Goal: Task Accomplishment & Management: Manage account settings

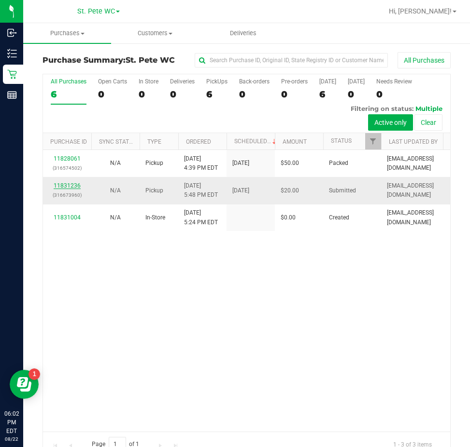
click at [78, 187] on link "11831236" at bounding box center [67, 185] width 27 height 7
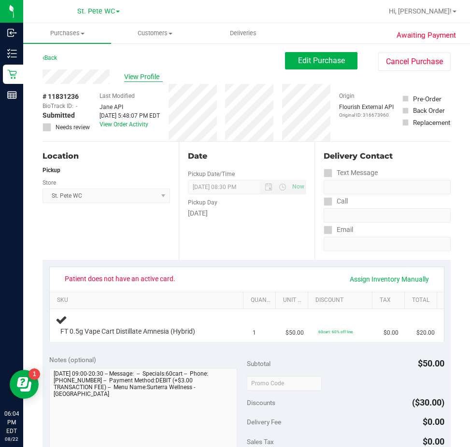
click at [125, 79] on span "View Profile" at bounding box center [143, 77] width 39 height 10
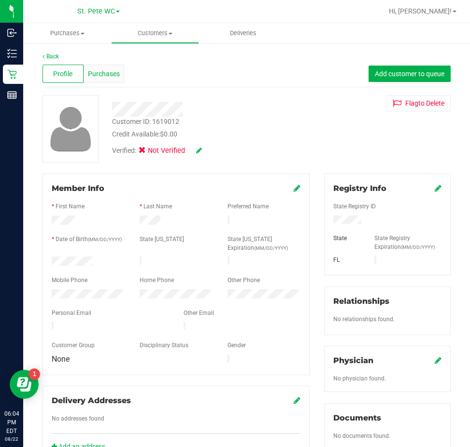
click at [109, 76] on span "Purchases" at bounding box center [104, 74] width 32 height 10
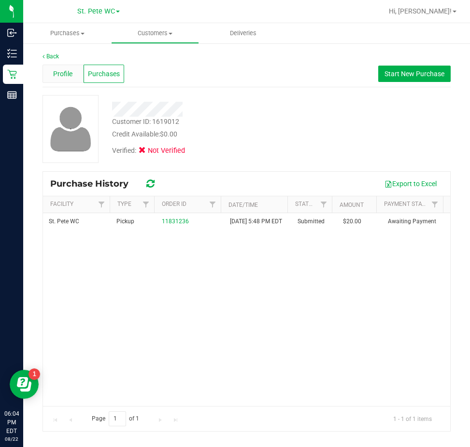
click at [58, 66] on div "Profile" at bounding box center [62, 74] width 41 height 18
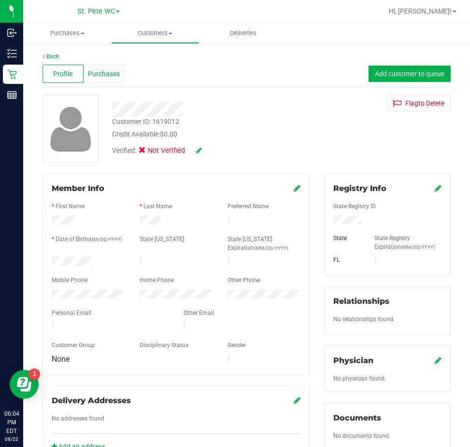
click at [103, 76] on span "Purchases" at bounding box center [104, 74] width 32 height 10
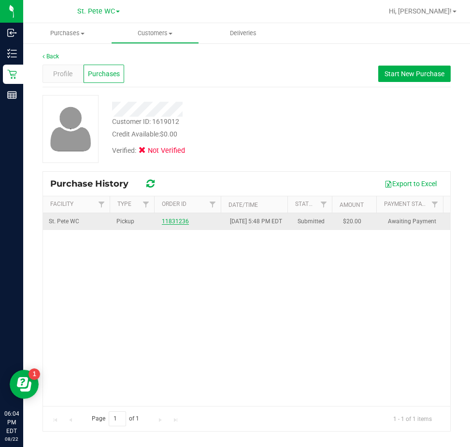
click at [163, 223] on link "11831236" at bounding box center [175, 221] width 27 height 7
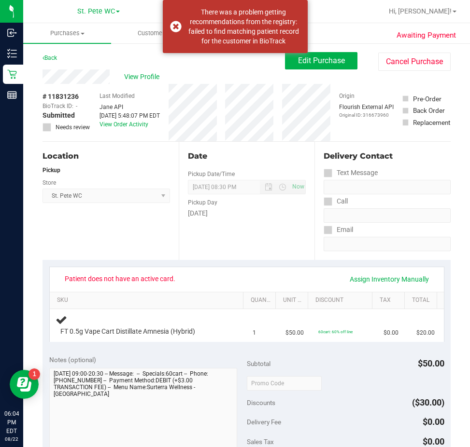
click at [315, 73] on div "View Profile # 11831236 BioTrack ID: - Submitted Needs review Last Modified [PE…" at bounding box center [246, 105] width 408 height 72
click at [312, 68] on button "Edit Purchase" at bounding box center [321, 60] width 72 height 17
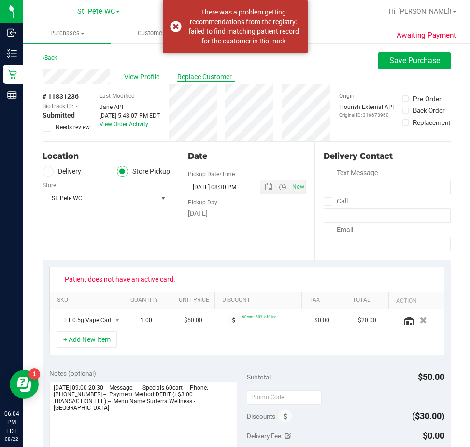
click at [192, 73] on span "Replace Customer" at bounding box center [206, 77] width 58 height 10
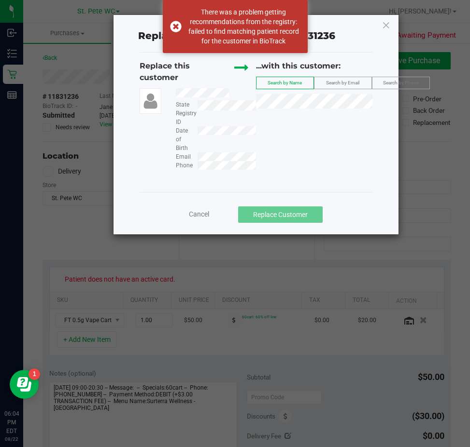
click at [203, 157] on div "Replace this customer State Registry ID Date of Birth Email Phone ...with this …" at bounding box center [255, 115] width 233 height 110
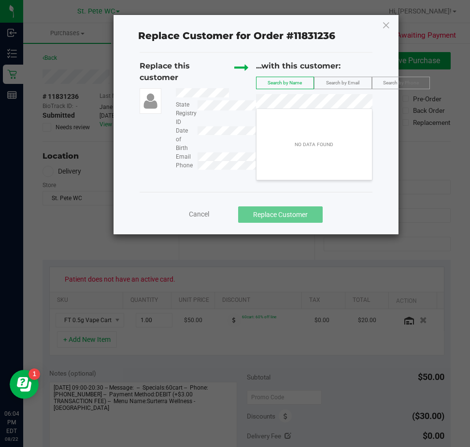
click at [339, 85] on span "Search by Email" at bounding box center [342, 82] width 33 height 5
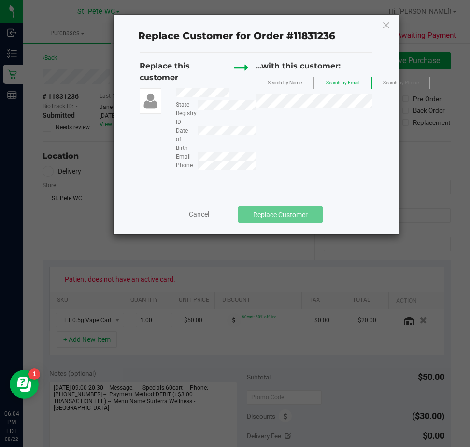
click at [204, 158] on div "Replace this customer State Registry ID Date of Birth Email Phone ...with this …" at bounding box center [255, 115] width 233 height 110
click at [385, 86] on label "Search by Phone" at bounding box center [400, 83] width 57 height 12
click at [204, 169] on div "Replace this customer State Registry ID Date of Birth Email Phone ...with this …" at bounding box center [255, 115] width 233 height 110
click at [388, 25] on icon at bounding box center [385, 24] width 9 height 15
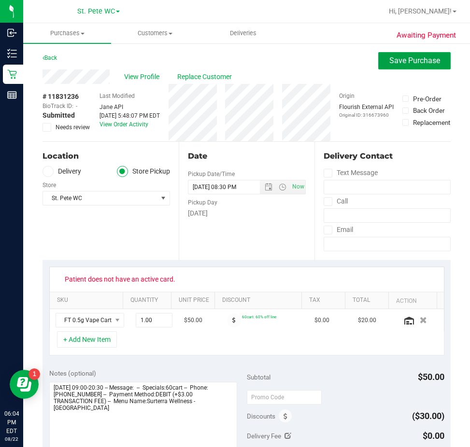
click at [426, 54] on button "Save Purchase" at bounding box center [414, 60] width 72 height 17
click at [143, 80] on span "View Profile" at bounding box center [143, 77] width 39 height 10
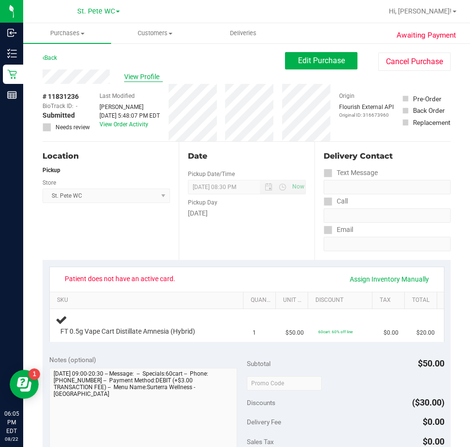
click at [135, 73] on span "View Profile" at bounding box center [143, 77] width 39 height 10
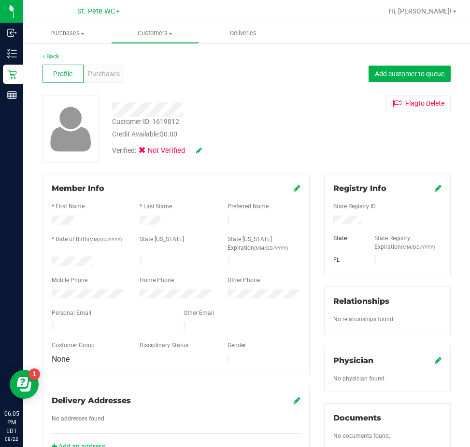
click at [293, 188] on icon at bounding box center [296, 188] width 7 height 8
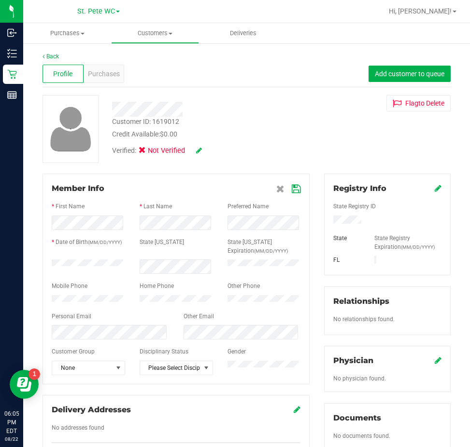
click at [240, 173] on div "Back Profile Purchases Add customer to queue Customer ID: 1619012 Credit Availa…" at bounding box center [246, 363] width 408 height 623
click at [294, 191] on icon at bounding box center [296, 189] width 9 height 8
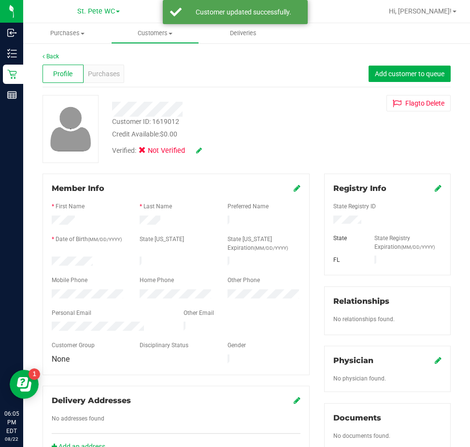
click at [288, 146] on div "Verified: Not Verified" at bounding box center [210, 149] width 211 height 21
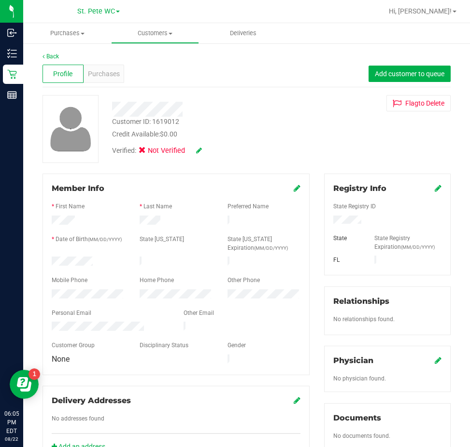
click at [434, 192] on icon at bounding box center [437, 188] width 7 height 8
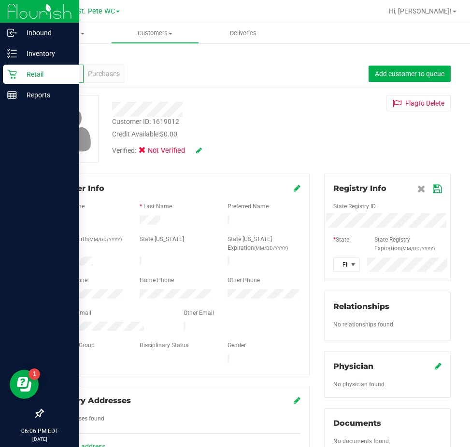
click at [23, 79] on p "Retail" at bounding box center [46, 75] width 58 height 12
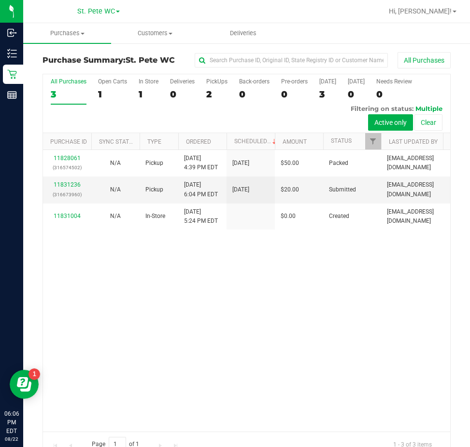
click at [313, 351] on div "11828061 (316574502) N/A Pickup [DATE] 4:39 PM EDT 8/22/2025 $50.00 Packed [EMA…" at bounding box center [246, 291] width 407 height 282
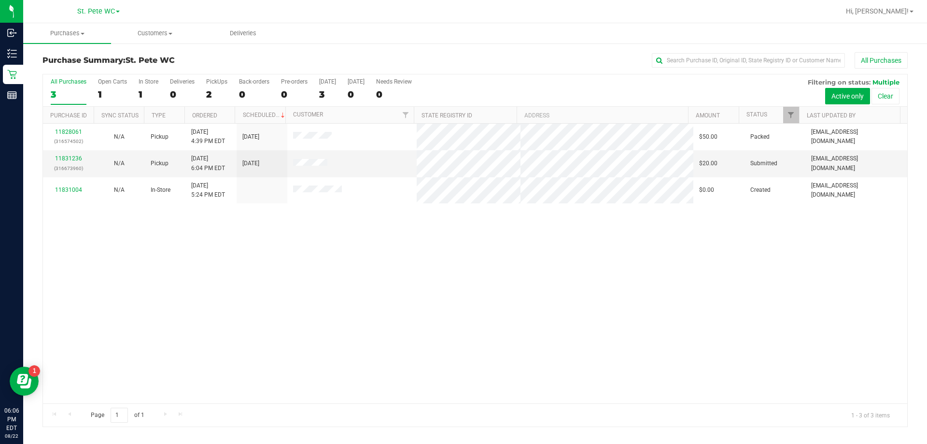
click at [91, 361] on div "11828061 (316574502) N/A Pickup [DATE] 4:39 PM EDT 8/22/2025 $50.00 Packed [EMA…" at bounding box center [475, 263] width 864 height 279
click at [57, 158] on link "11831236" at bounding box center [68, 158] width 27 height 7
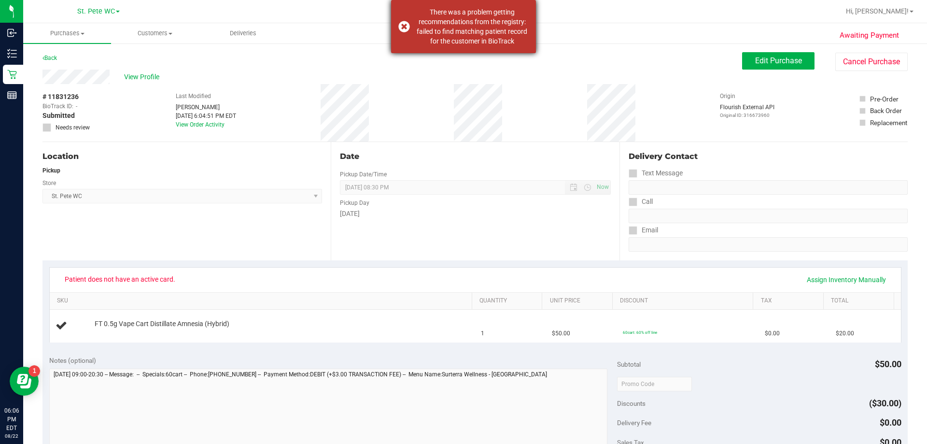
click at [403, 31] on div "There was a problem getting recommendations from the registry: failed to find m…" at bounding box center [463, 26] width 145 height 53
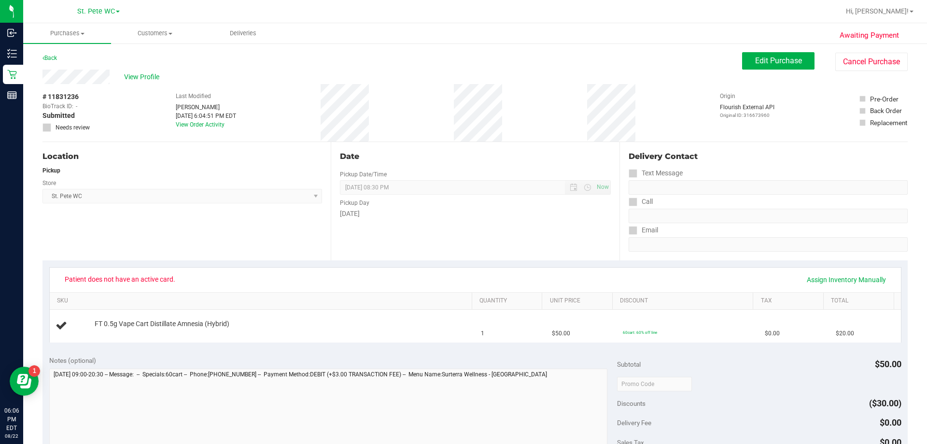
drag, startPoint x: 780, startPoint y: 75, endPoint x: 779, endPoint y: 70, distance: 5.4
click at [469, 74] on div "View Profile # 11831236 BioTrack ID: - Submitted Needs review Last Modified [PE…" at bounding box center [474, 105] width 865 height 72
click at [469, 62] on span "Edit Purchase" at bounding box center [778, 60] width 47 height 9
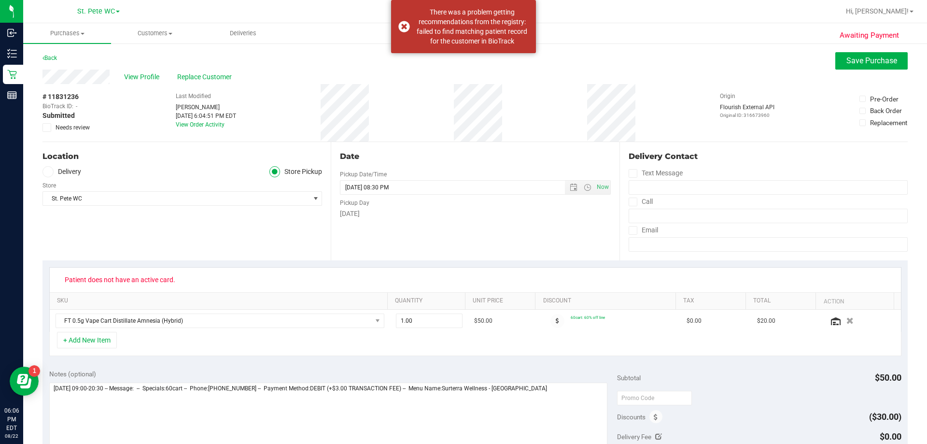
click at [46, 127] on icon at bounding box center [47, 127] width 6 height 0
click at [0, 0] on input "Needs review" at bounding box center [0, 0] width 0 height 0
click at [331, 253] on div "Date Pickup Date/Time [DATE] Now [DATE] 08:30 PM Now Pickup Day [DATE]" at bounding box center [475, 201] width 288 height 118
click at [407, 32] on div "There was a problem getting recommendations from the registry: failed to find m…" at bounding box center [463, 26] width 145 height 53
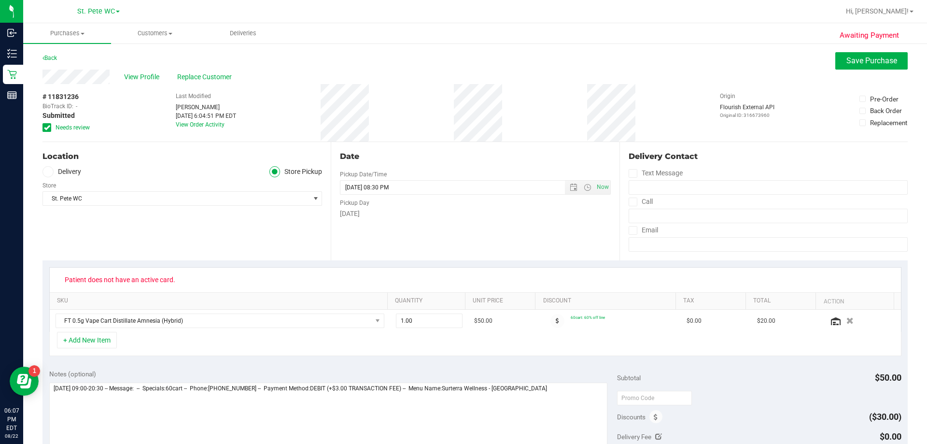
drag, startPoint x: 194, startPoint y: 282, endPoint x: 176, endPoint y: 282, distance: 17.4
click at [176, 282] on div "Patient does not have an active card." at bounding box center [475, 279] width 834 height 15
copy span "Patient does not have an active card."
click at [469, 400] on textarea at bounding box center [328, 428] width 558 height 93
paste textarea "Patient does not have an active card."
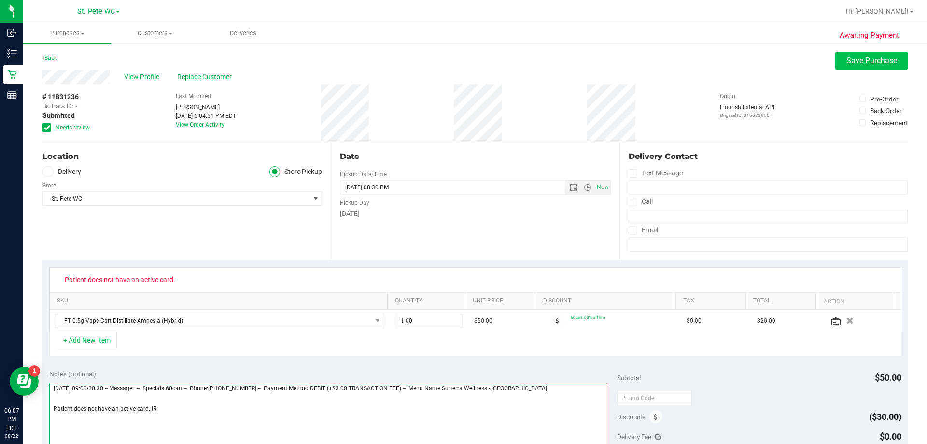
type textarea "[DATE] 09:00-20:30 -- Message: -- Specials:60cart -- Phone:[PHONE_NUMBER] -- Pa…"
click at [469, 68] on button "Save Purchase" at bounding box center [871, 60] width 72 height 17
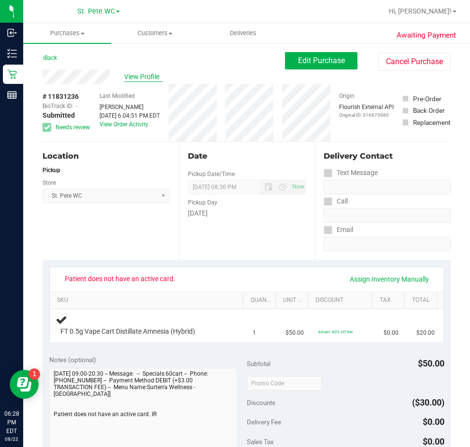
click at [141, 80] on span "View Profile" at bounding box center [143, 77] width 39 height 10
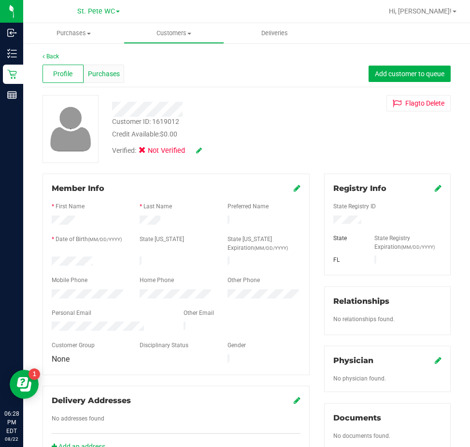
click at [101, 76] on span "Purchases" at bounding box center [104, 74] width 32 height 10
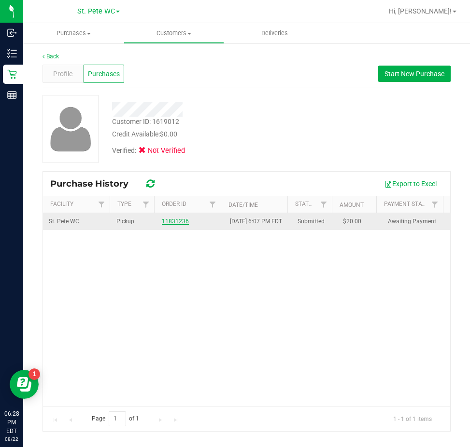
click at [177, 224] on link "11831236" at bounding box center [175, 221] width 27 height 7
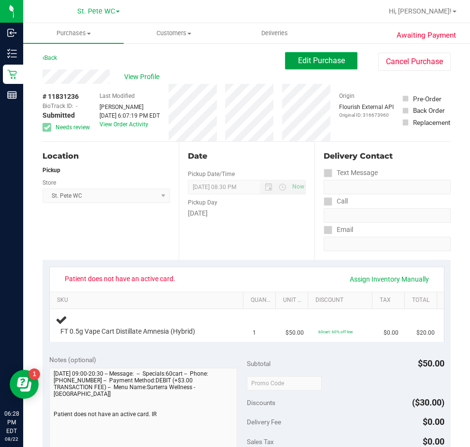
click at [323, 61] on span "Edit Purchase" at bounding box center [321, 60] width 47 height 9
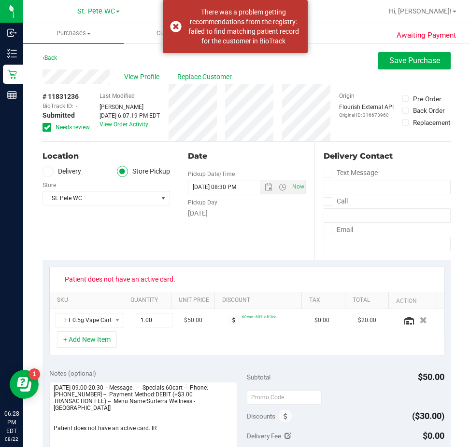
click at [48, 127] on icon at bounding box center [47, 127] width 6 height 0
click at [0, 0] on input "Needs review" at bounding box center [0, 0] width 0 height 0
click at [171, 30] on div "There was a problem getting recommendations from the registry: failed to find m…" at bounding box center [235, 26] width 145 height 53
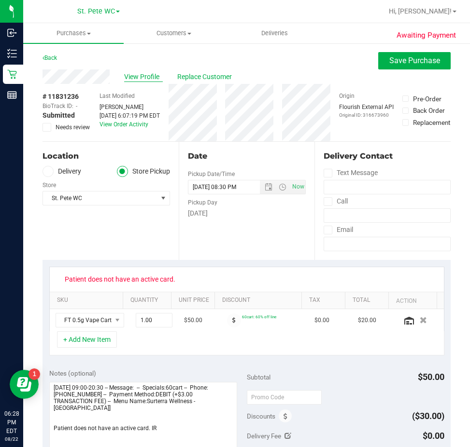
click at [125, 75] on span "View Profile" at bounding box center [143, 77] width 39 height 10
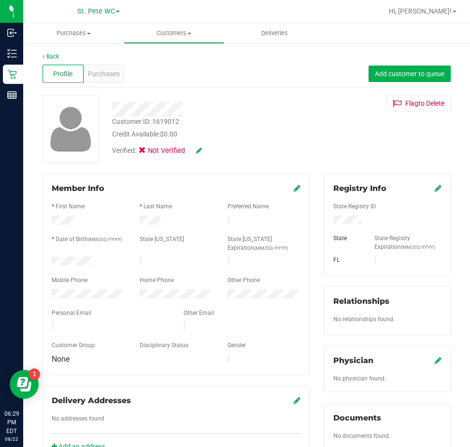
click at [439, 191] on div "Registry Info State Registry ID State State Registry Expiration (MM/DD/YYYY) FL" at bounding box center [387, 225] width 126 height 102
click at [434, 188] on icon at bounding box center [437, 188] width 7 height 8
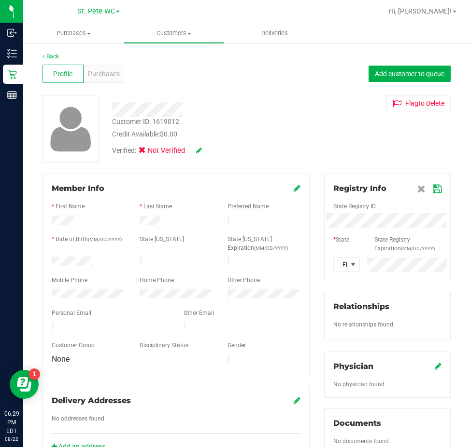
click at [377, 231] on div at bounding box center [387, 232] width 108 height 8
click at [318, 222] on div "Registry Info State Registry ID * State State Registry Expiration (MM/DD/YYYY) …" at bounding box center [387, 356] width 141 height 365
click at [433, 186] on icon at bounding box center [436, 189] width 9 height 8
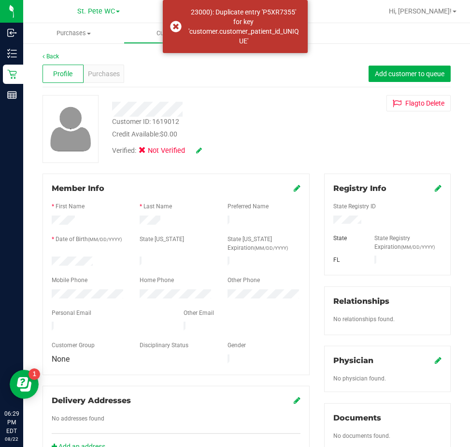
click at [280, 139] on div "Credit Available: $0.00" at bounding box center [210, 134] width 197 height 10
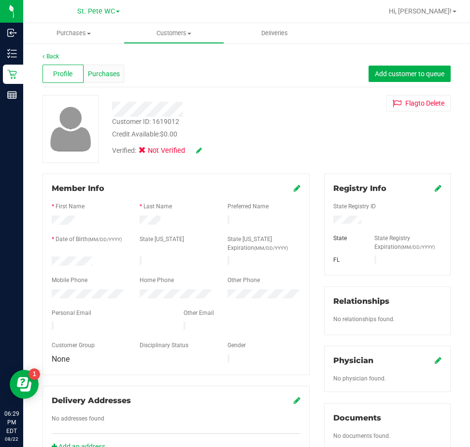
click at [107, 71] on span "Purchases" at bounding box center [104, 74] width 32 height 10
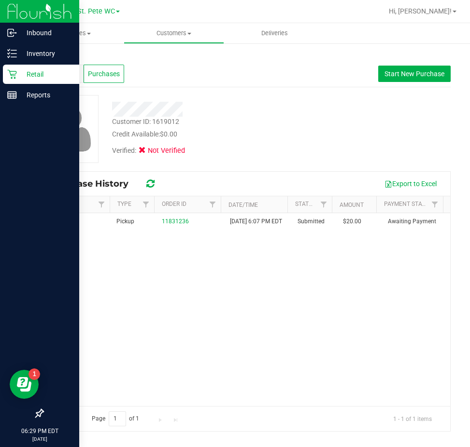
click at [10, 72] on icon at bounding box center [11, 74] width 9 height 9
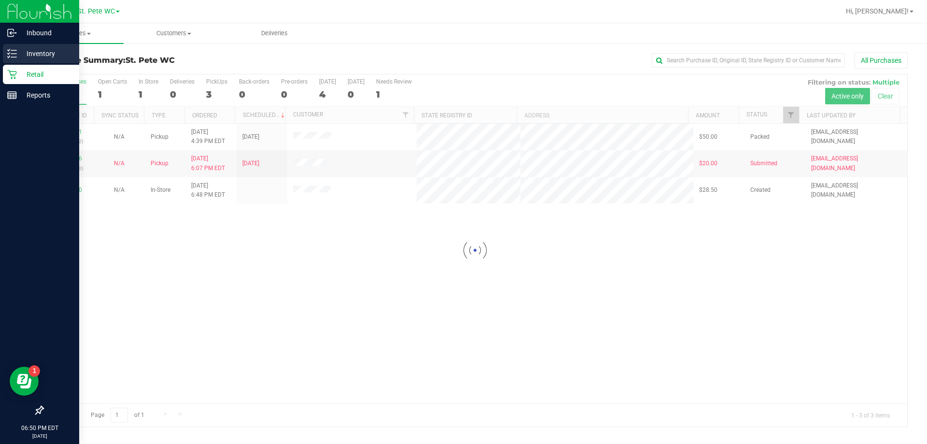
click at [32, 50] on p "Inventory" at bounding box center [46, 54] width 58 height 12
click at [23, 58] on p "Inventory" at bounding box center [46, 54] width 58 height 12
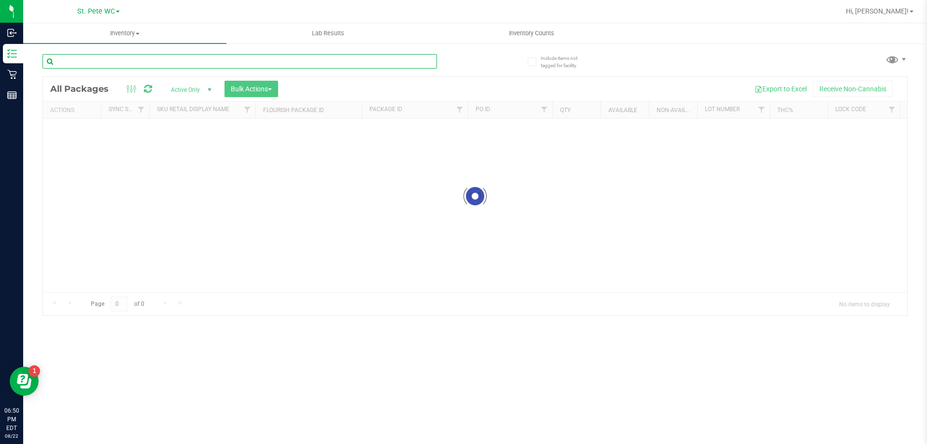
click at [123, 56] on div "Inventory All packages All inventory Waste log Create inventory Lab Results Inv…" at bounding box center [474, 233] width 903 height 420
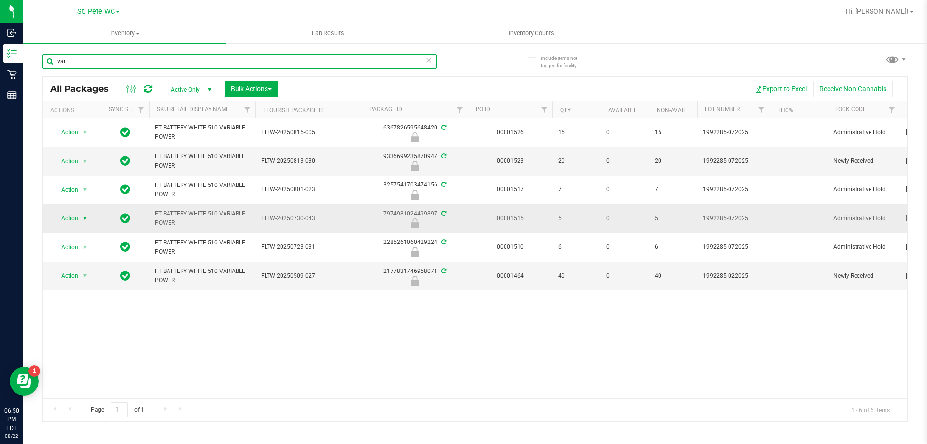
type input "var"
click at [76, 221] on span "Action" at bounding box center [66, 218] width 26 height 14
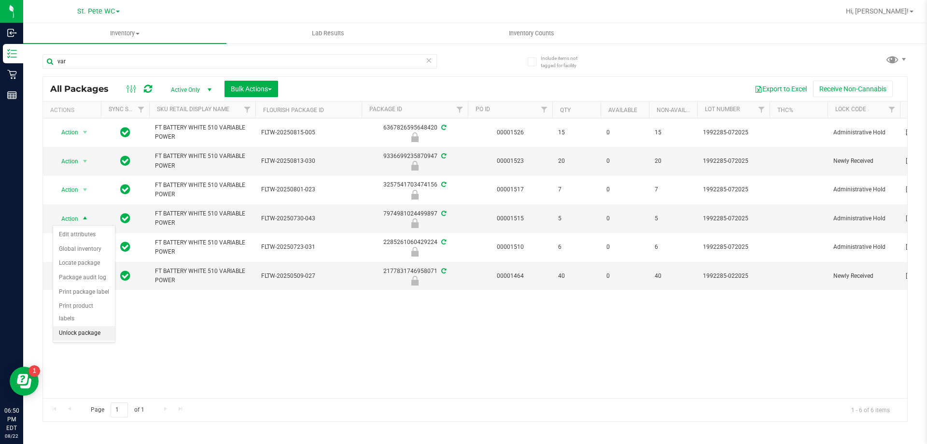
click at [96, 326] on li "Unlock package" at bounding box center [84, 333] width 62 height 14
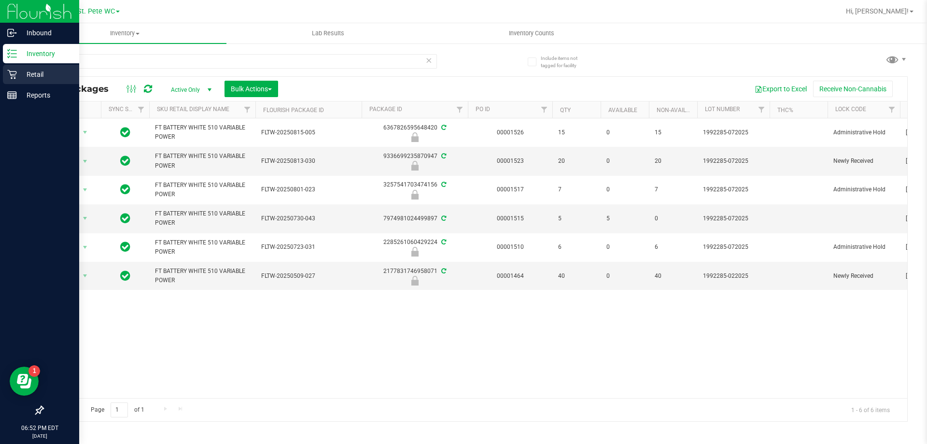
drag, startPoint x: 244, startPoint y: 356, endPoint x: 0, endPoint y: 69, distance: 377.0
click at [238, 357] on div "Action Action Edit attributes Global inventory Locate package Package audit log…" at bounding box center [475, 257] width 864 height 279
click at [27, 70] on p "Retail" at bounding box center [46, 75] width 58 height 12
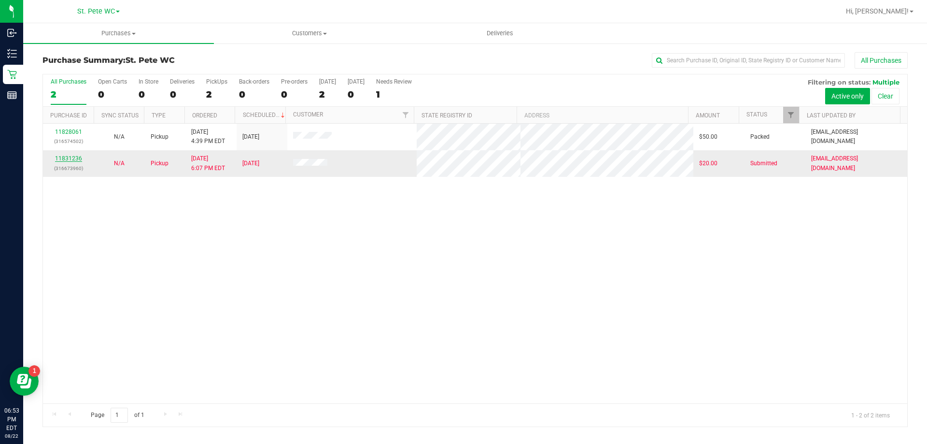
click at [80, 157] on link "11831236" at bounding box center [68, 158] width 27 height 7
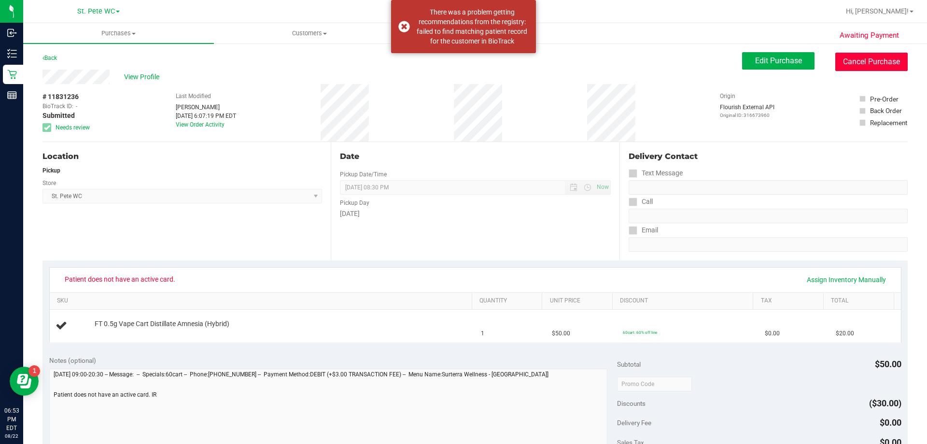
click at [469, 62] on button "Cancel Purchase" at bounding box center [871, 62] width 72 height 18
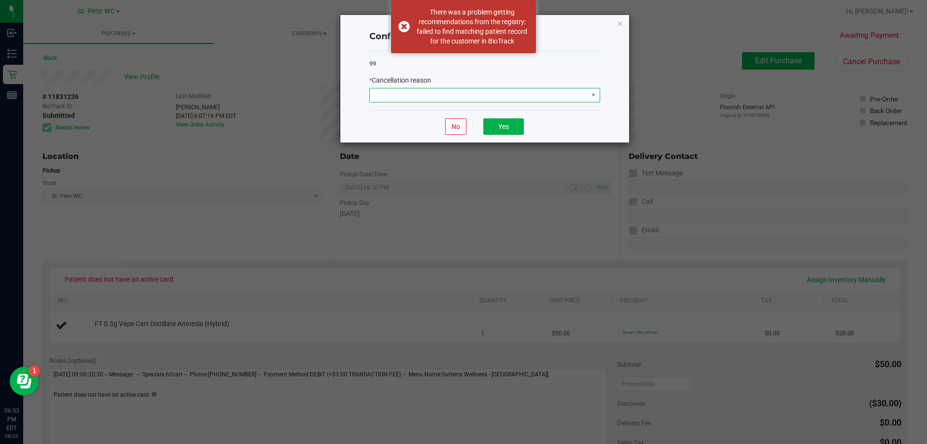
click at [418, 97] on span at bounding box center [479, 95] width 218 height 14
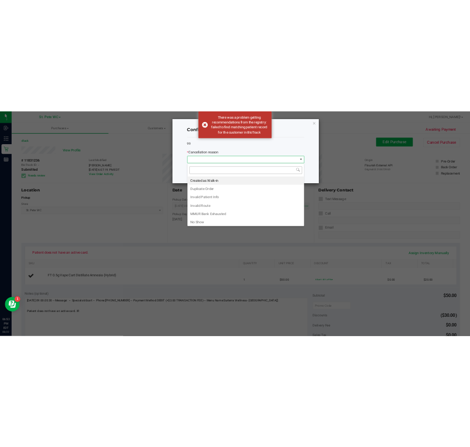
scroll to position [14, 231]
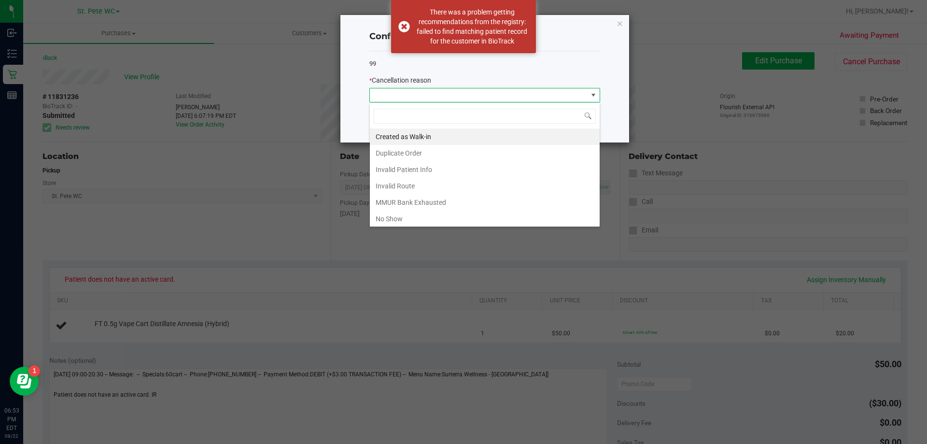
click at [396, 137] on li "Created as Walk-in" at bounding box center [485, 136] width 230 height 16
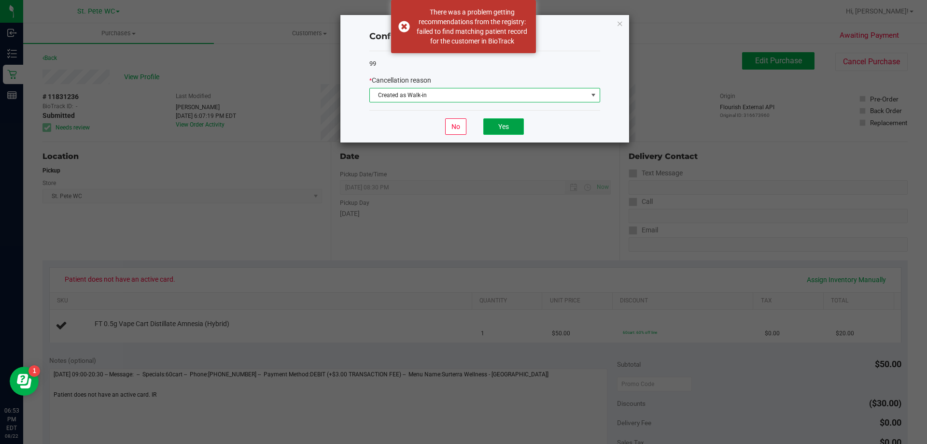
click at [469, 121] on button "Yes" at bounding box center [503, 126] width 41 height 16
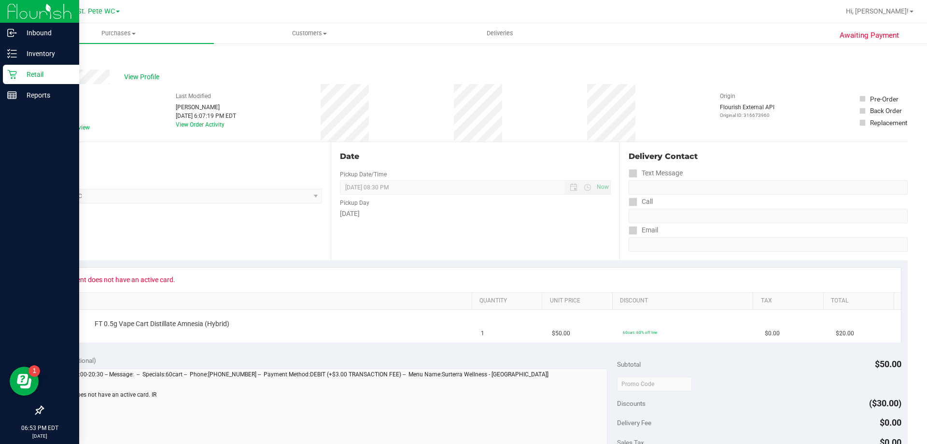
click at [13, 72] on icon at bounding box center [12, 74] width 10 height 10
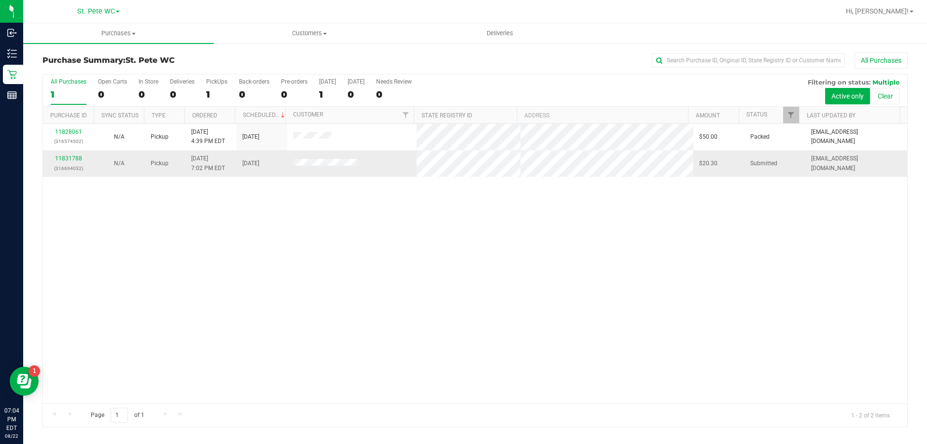
click at [83, 155] on div "11831788 (316694032)" at bounding box center [68, 163] width 39 height 18
click at [75, 158] on link "11831788" at bounding box center [68, 158] width 27 height 7
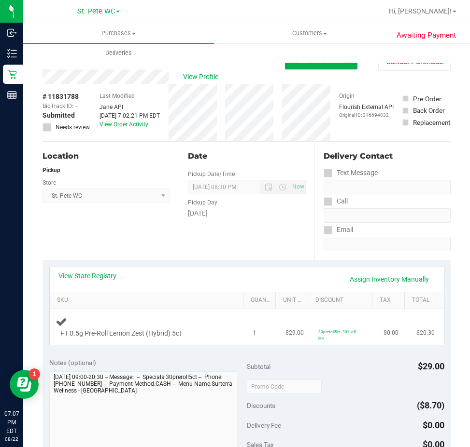
click at [209, 315] on td "FT 0.5g Pre-Roll Lemon Zest (Hybrid) 5ct" at bounding box center [148, 327] width 197 height 36
click at [204, 289] on div "View State Registry Assign Inventory Manually" at bounding box center [247, 279] width 394 height 25
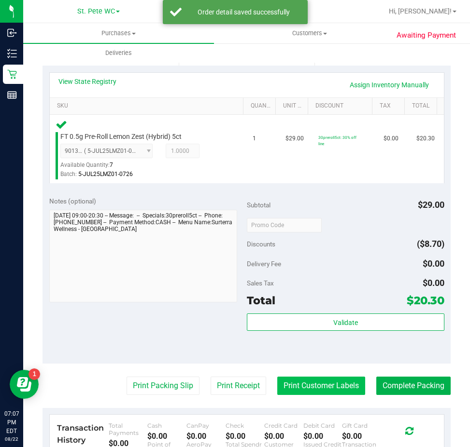
scroll to position [290, 0]
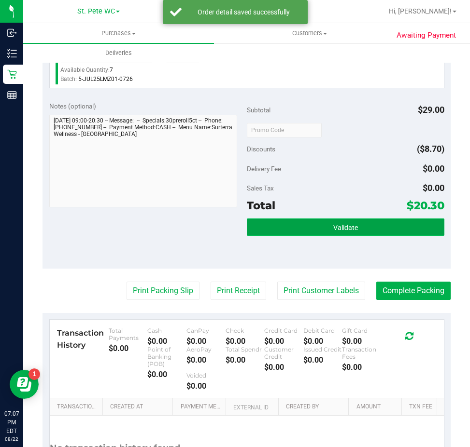
click at [332, 235] on button "Validate" at bounding box center [345, 227] width 197 height 17
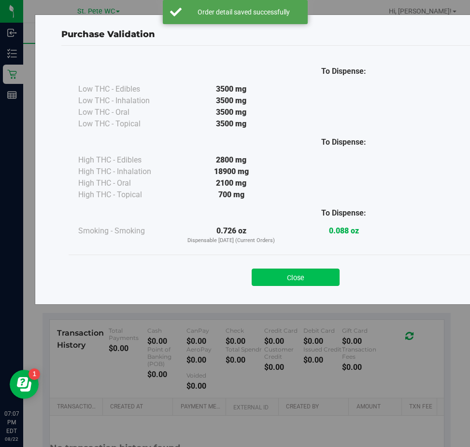
click at [262, 278] on button "Close" at bounding box center [295, 277] width 88 height 17
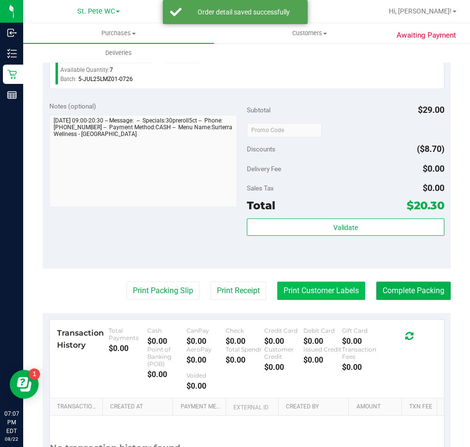
click at [281, 287] on button "Print Customer Labels" at bounding box center [321, 291] width 88 height 18
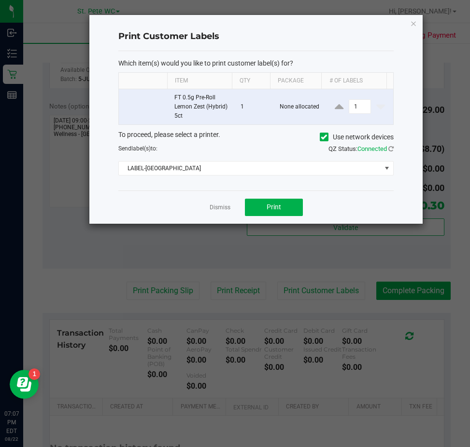
click at [251, 197] on div "Dismiss Print" at bounding box center [255, 207] width 275 height 33
click at [273, 203] on button "Print" at bounding box center [274, 207] width 58 height 17
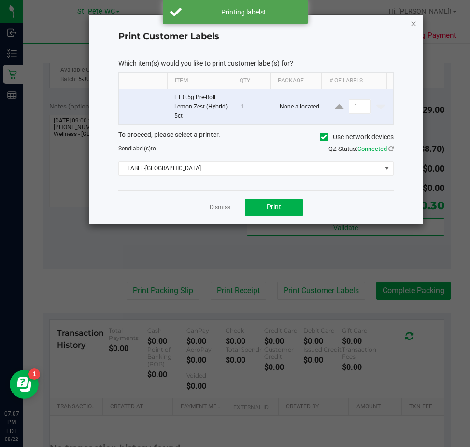
click at [413, 23] on icon "button" at bounding box center [413, 23] width 7 height 12
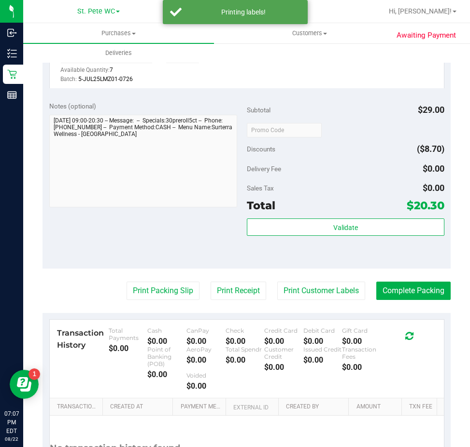
click at [146, 306] on purchase-details "Back Edit Purchase Cancel Purchase View Profile # 11831788 BioTrack ID: - Submi…" at bounding box center [246, 141] width 408 height 757
click at [149, 293] on button "Print Packing Slip" at bounding box center [162, 291] width 73 height 18
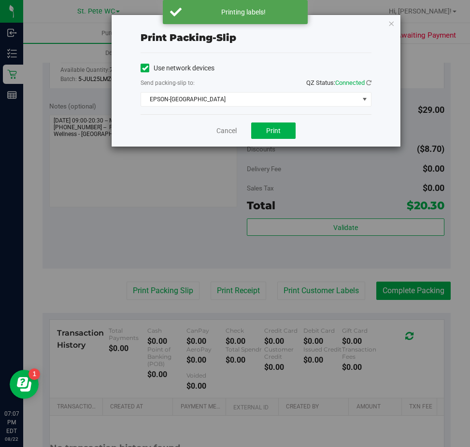
click at [256, 121] on div "Cancel Print" at bounding box center [255, 130] width 231 height 32
click at [259, 131] on button "Print" at bounding box center [273, 131] width 44 height 16
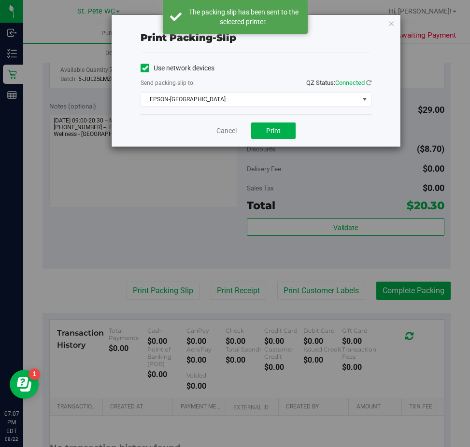
click at [394, 21] on div "Print packing-slip Use network devices Send packing-slip to: QZ Status: Connect…" at bounding box center [255, 81] width 289 height 132
click at [400, 27] on div "Print packing-slip Use network devices Send packing-slip to: QZ Status: Connect…" at bounding box center [255, 81] width 289 height 132
click at [392, 21] on icon "button" at bounding box center [391, 23] width 7 height 12
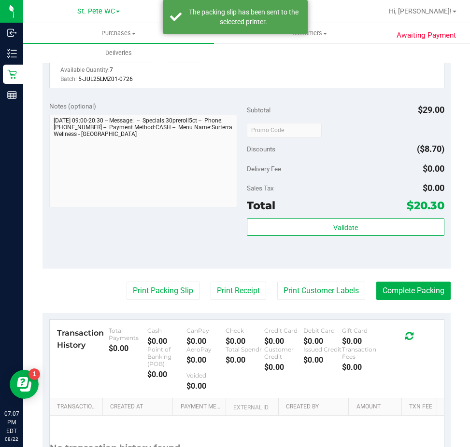
click at [367, 199] on div "Total $20.30" at bounding box center [345, 205] width 197 height 17
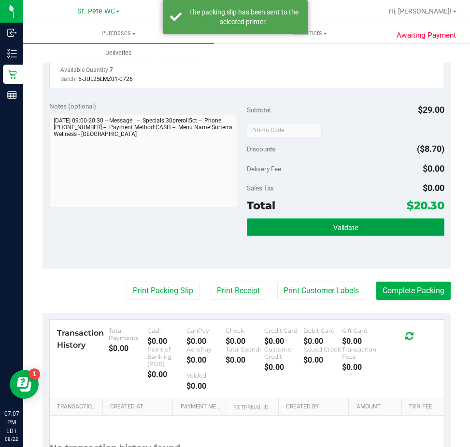
click at [367, 222] on button "Validate" at bounding box center [345, 227] width 197 height 17
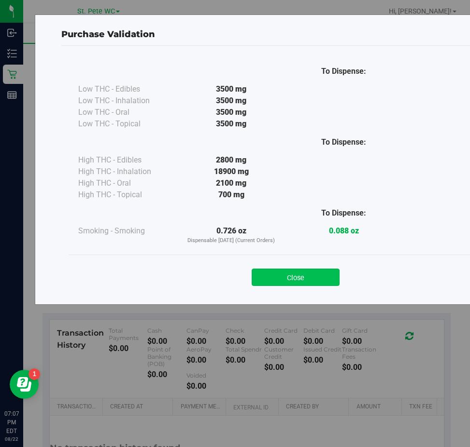
click at [316, 276] on button "Close" at bounding box center [295, 277] width 88 height 17
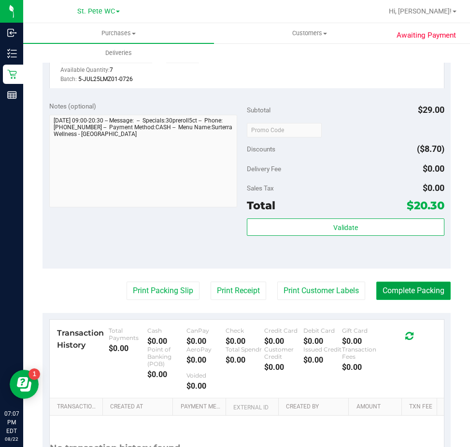
click at [397, 288] on button "Complete Packing" at bounding box center [413, 291] width 74 height 18
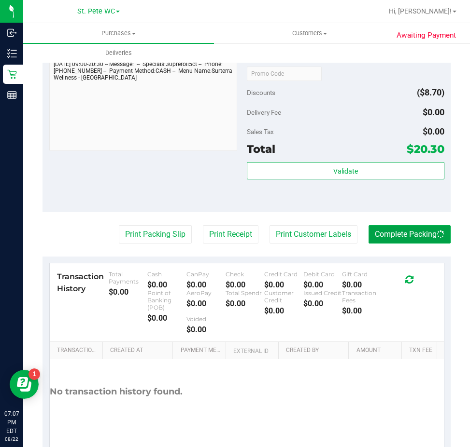
scroll to position [381, 0]
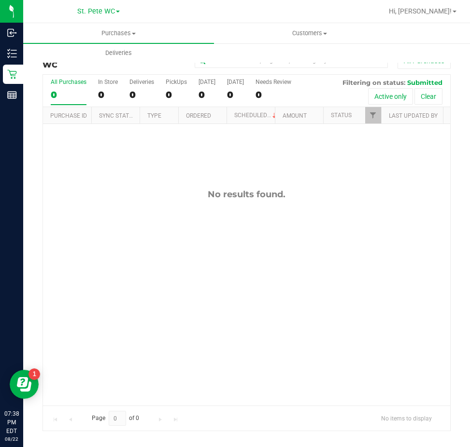
click at [74, 269] on div "No results found." at bounding box center [246, 297] width 407 height 347
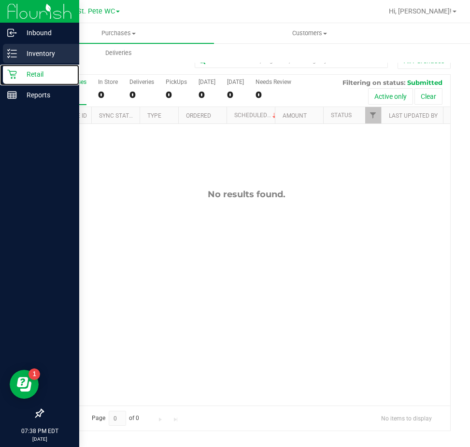
drag, startPoint x: 35, startPoint y: 72, endPoint x: 57, endPoint y: 62, distance: 24.6
click at [35, 73] on p "Retail" at bounding box center [46, 75] width 58 height 12
